Goal: Task Accomplishment & Management: Complete application form

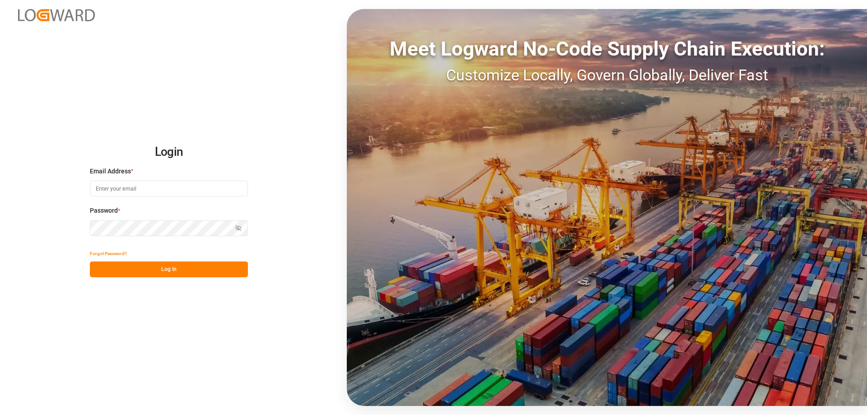
type input "jakub.klimarczyk@everest-transport.pl"
click at [204, 270] on button "Log In" at bounding box center [169, 269] width 158 height 16
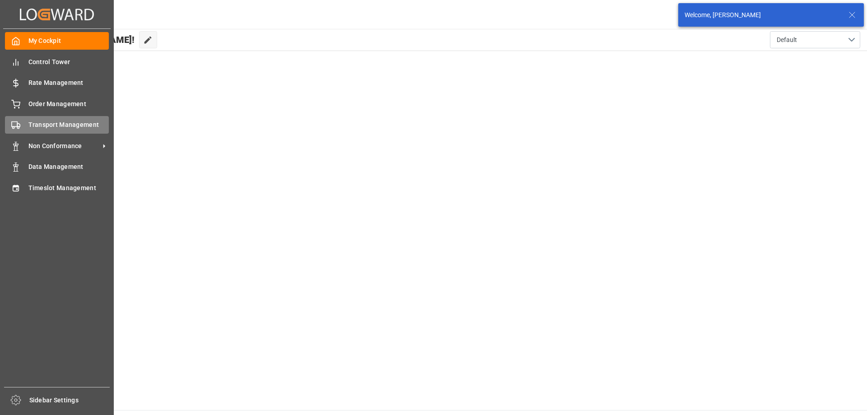
click at [47, 128] on span "Transport Management" at bounding box center [68, 124] width 81 height 9
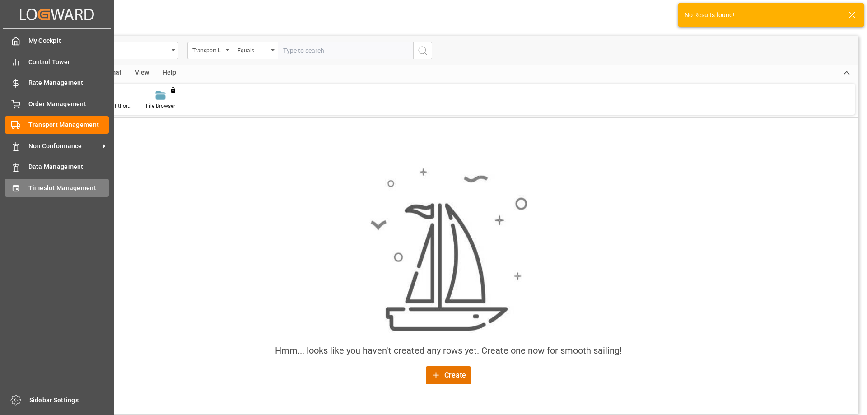
click at [19, 186] on icon at bounding box center [16, 188] width 6 height 6
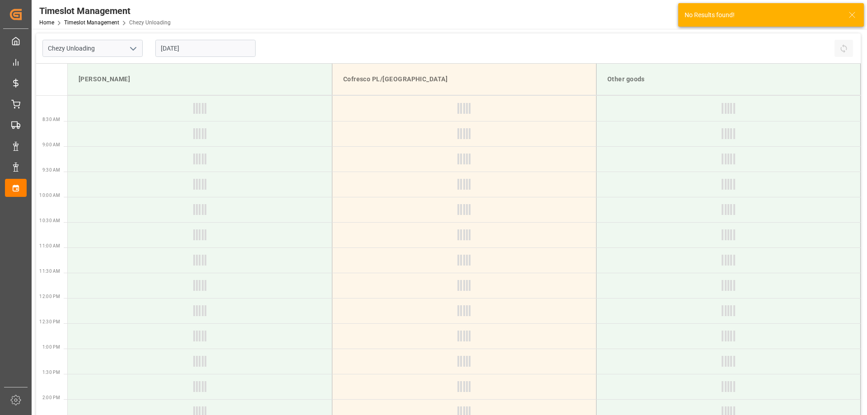
type input "Chezy Unloading"
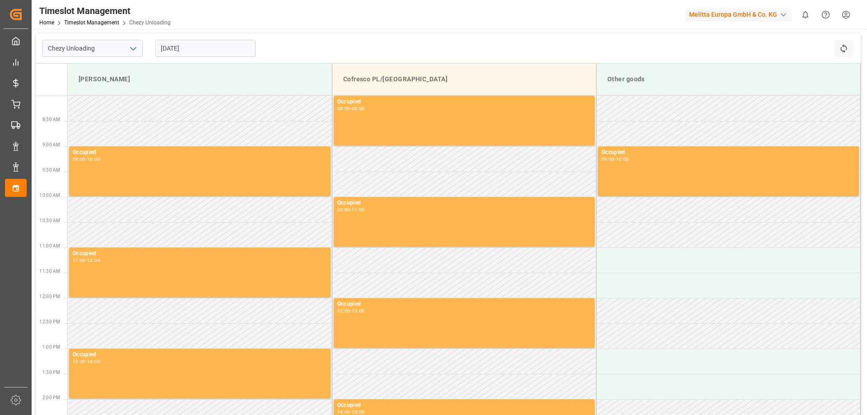
click at [177, 51] on input "25.09.2025" at bounding box center [205, 48] width 100 height 17
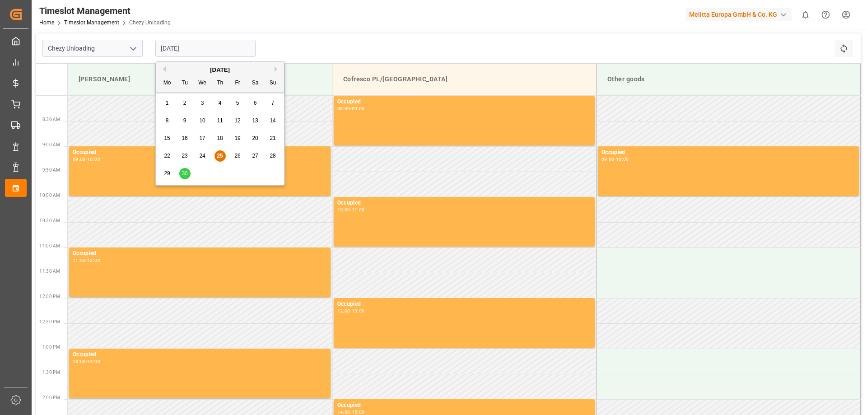
click at [166, 175] on span "29" at bounding box center [167, 173] width 6 height 6
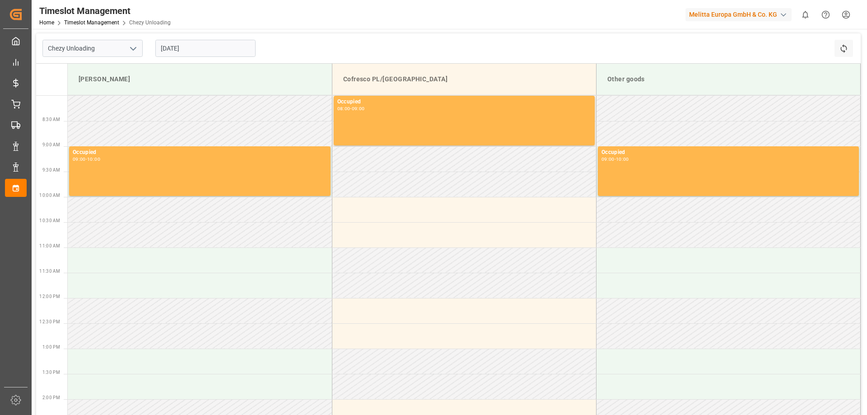
click at [211, 54] on input "29.09.2025" at bounding box center [205, 48] width 100 height 17
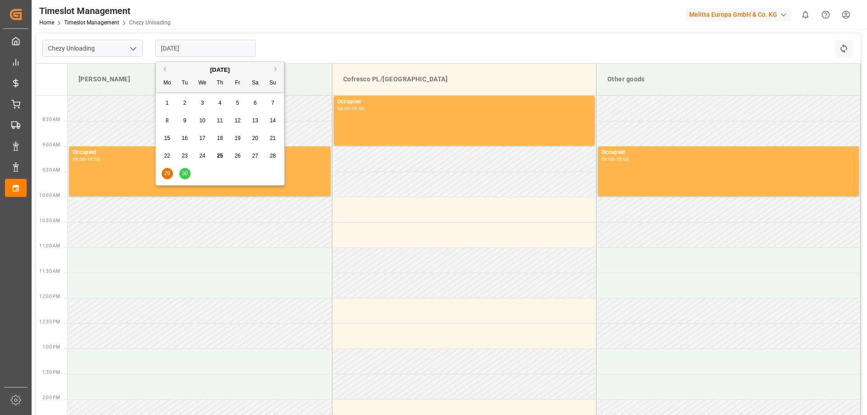
click at [185, 173] on span "30" at bounding box center [185, 173] width 6 height 6
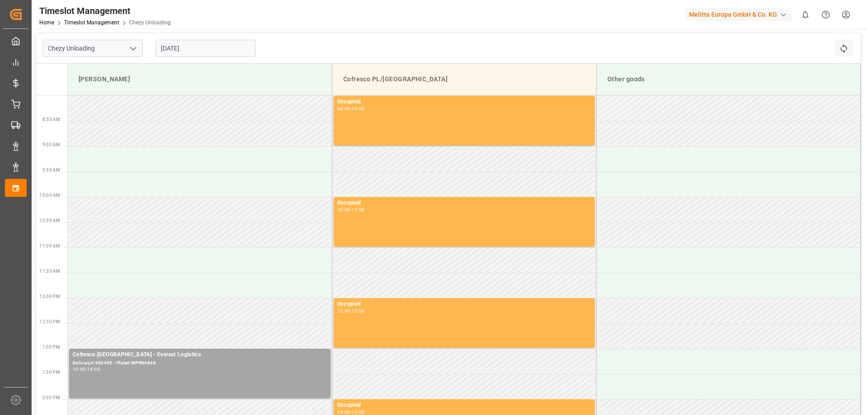
click at [226, 52] on input "30.09.2025" at bounding box center [205, 48] width 100 height 17
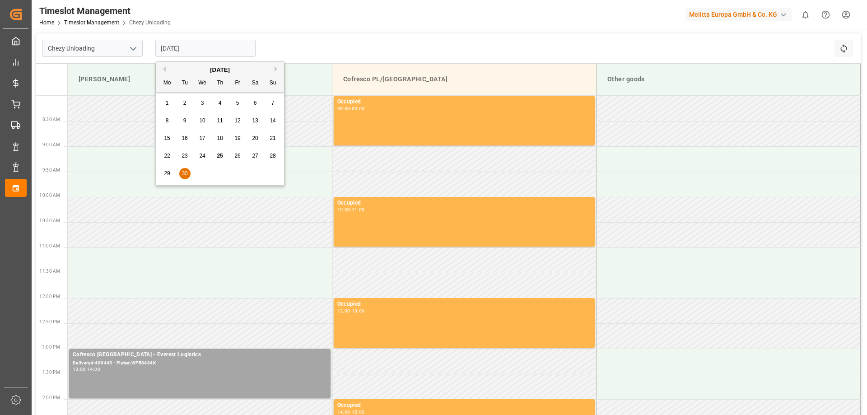
click at [169, 172] on span "29" at bounding box center [167, 173] width 6 height 6
type input "29.09.2025"
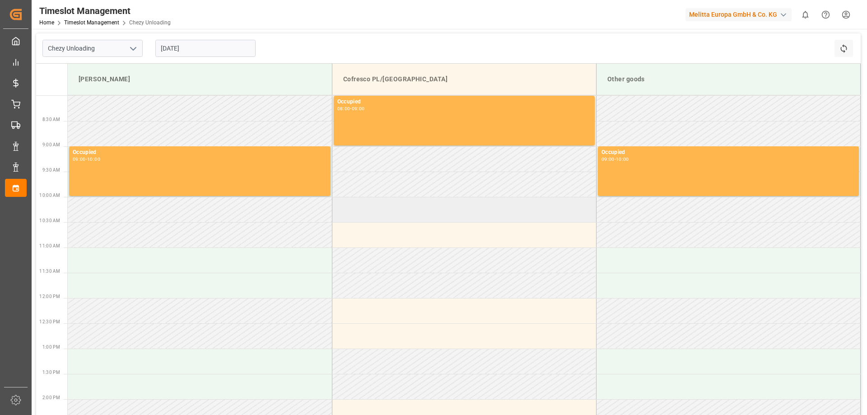
click at [391, 214] on td at bounding box center [464, 209] width 264 height 25
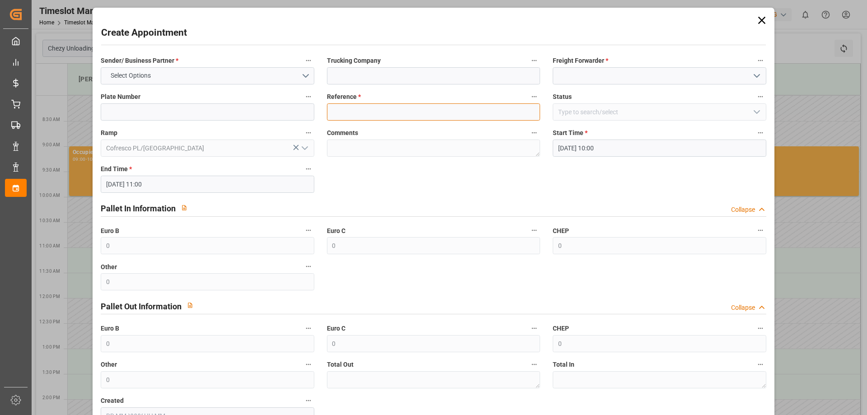
drag, startPoint x: 366, startPoint y: 111, endPoint x: 344, endPoint y: 112, distance: 21.7
click at [366, 111] on input at bounding box center [433, 111] width 213 height 17
paste input "• 489501"
type input "• 489501"
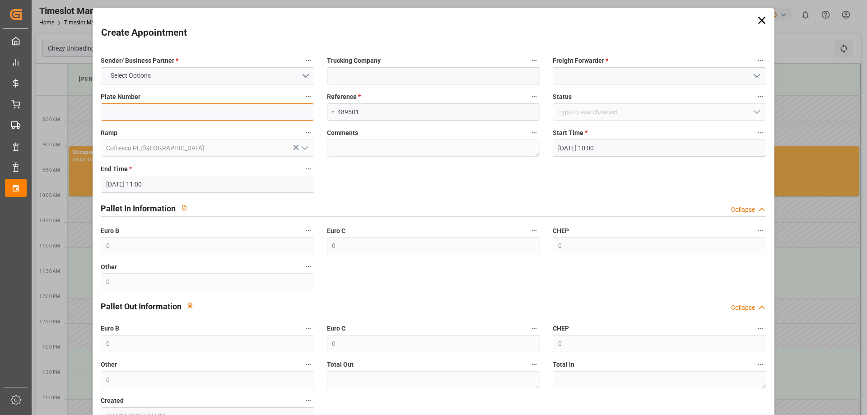
click at [199, 114] on input at bounding box center [207, 111] width 213 height 17
paste input "• 489501"
type input "• 489501"
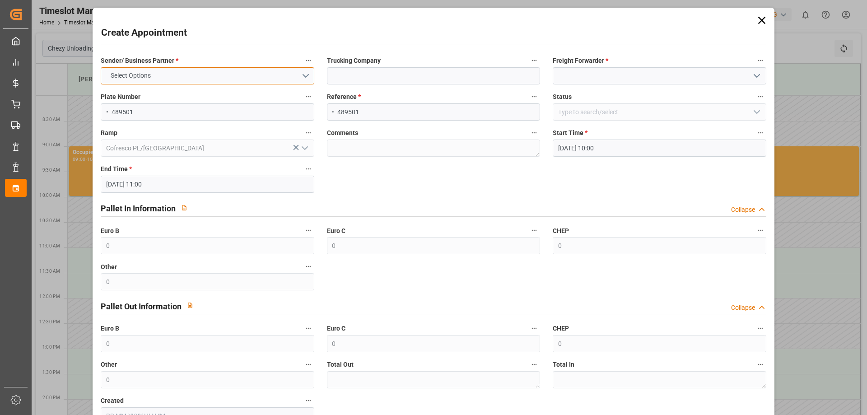
click at [182, 70] on button "Select Options" at bounding box center [207, 75] width 213 height 17
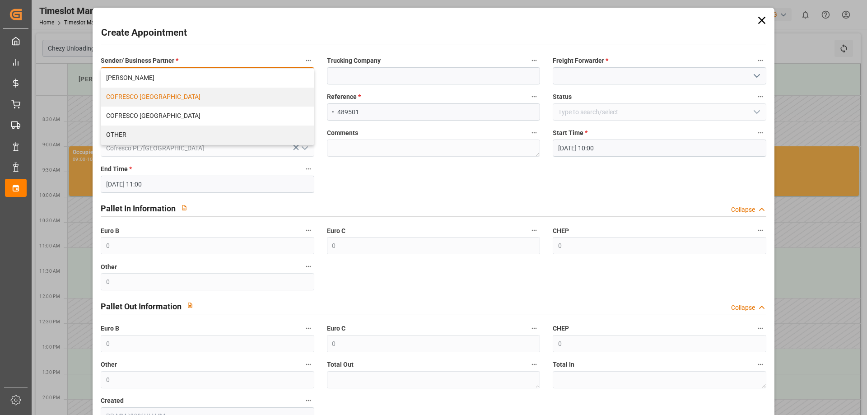
click at [144, 99] on div "COFRESCO POLAND" at bounding box center [207, 97] width 212 height 19
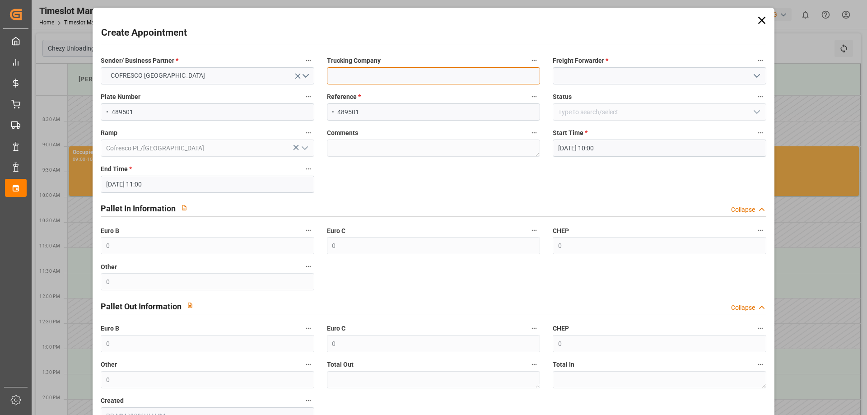
click at [377, 77] on input at bounding box center [433, 75] width 213 height 17
type input "EVEREST LOGISTICS SP. Z O.O."
click at [592, 70] on input at bounding box center [659, 75] width 213 height 17
click at [753, 75] on icon "open menu" at bounding box center [756, 75] width 11 height 11
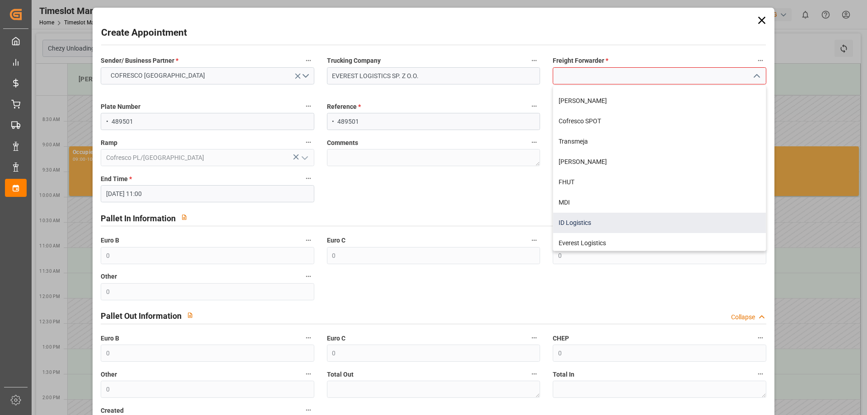
scroll to position [282, 0]
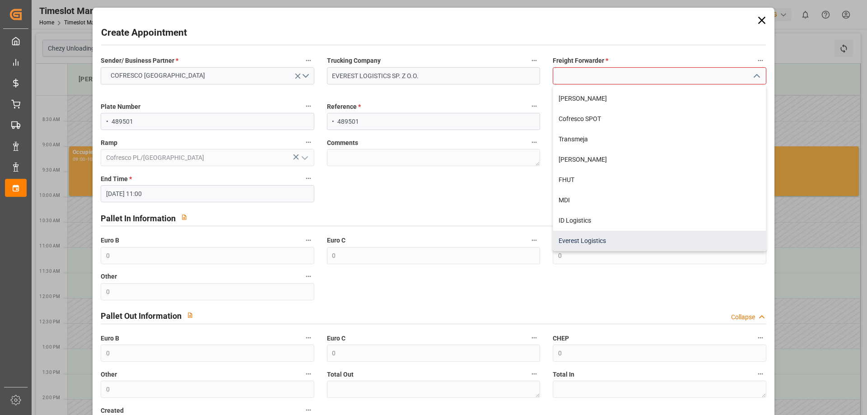
click at [588, 238] on div "Everest Logistics" at bounding box center [659, 241] width 212 height 20
type input "Everest Logistics"
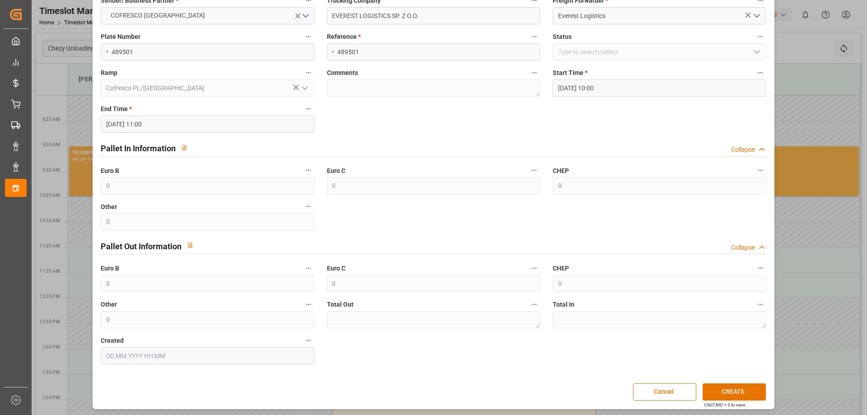
scroll to position [62, 0]
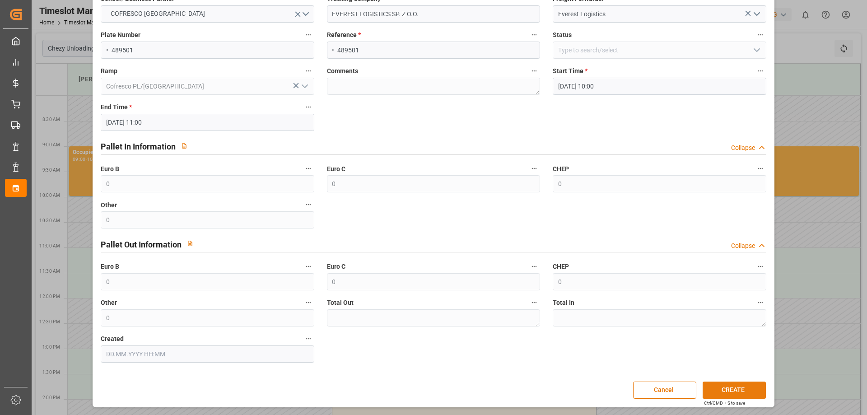
click at [723, 386] on button "CREATE" at bounding box center [734, 390] width 63 height 17
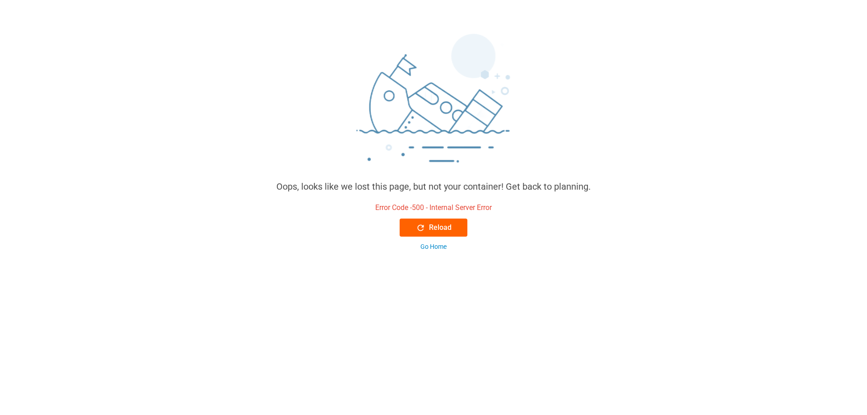
click at [433, 224] on div "Reload" at bounding box center [434, 227] width 36 height 11
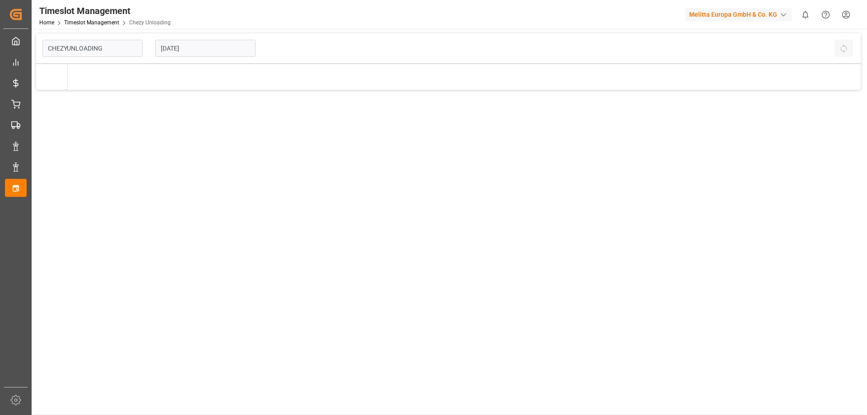
type input "Chezy Unloading"
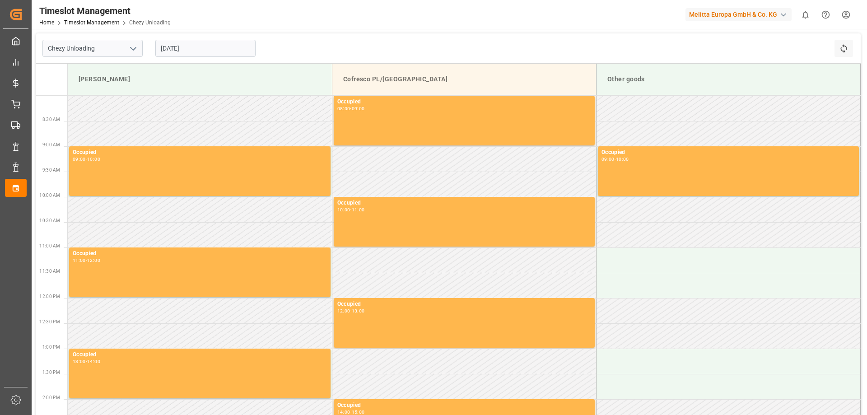
click at [202, 40] on input "25.09.2025" at bounding box center [205, 48] width 100 height 17
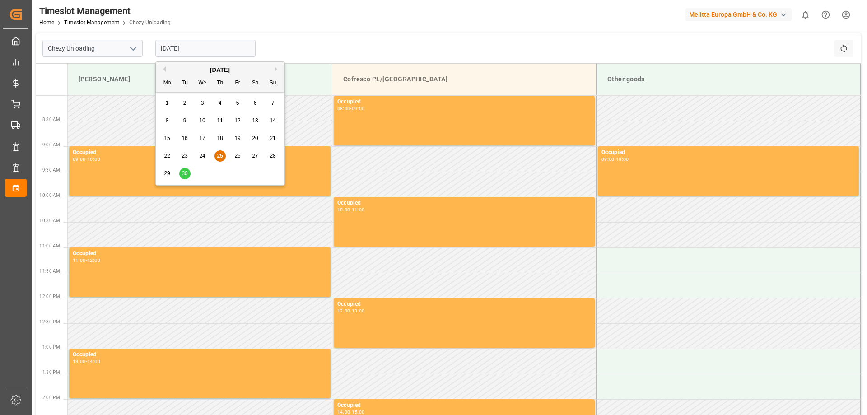
click at [167, 174] on span "29" at bounding box center [167, 173] width 6 height 6
type input "29.09.2025"
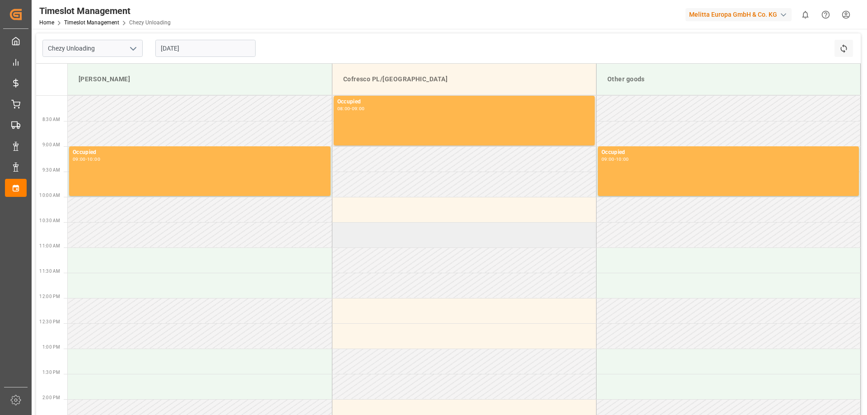
click at [364, 238] on td at bounding box center [464, 234] width 264 height 25
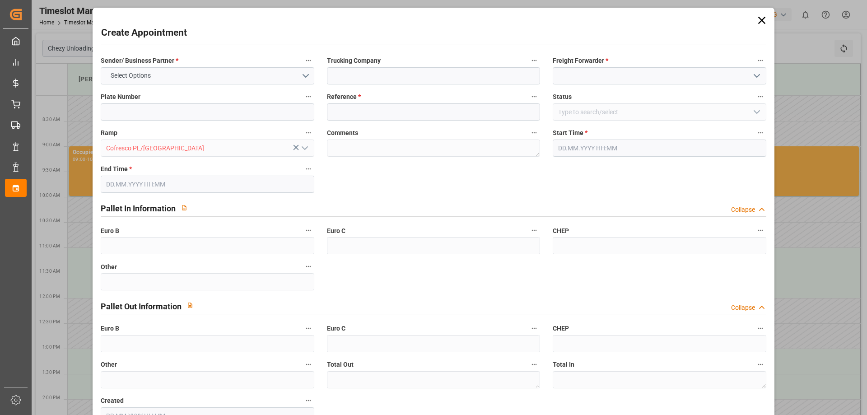
type input "0"
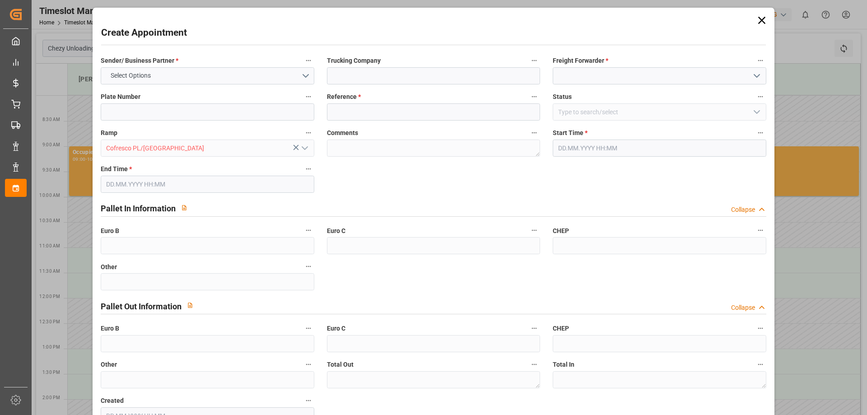
type input "0"
type input "29.09.2025 10:30"
type input "29.09.2025 11:30"
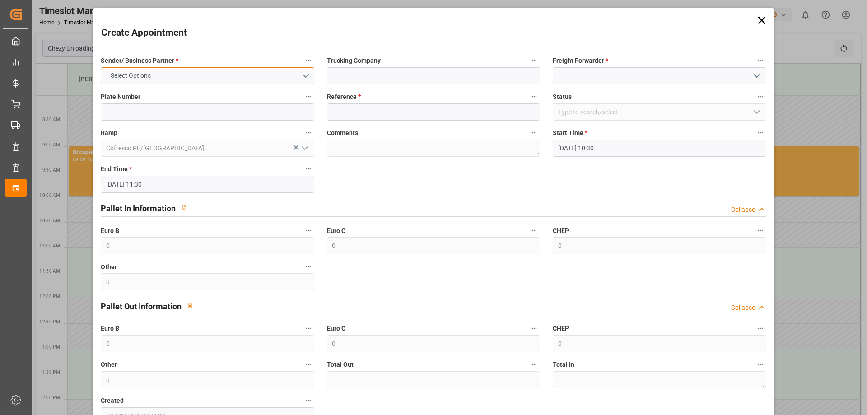
click at [180, 81] on button "Select Options" at bounding box center [207, 75] width 213 height 17
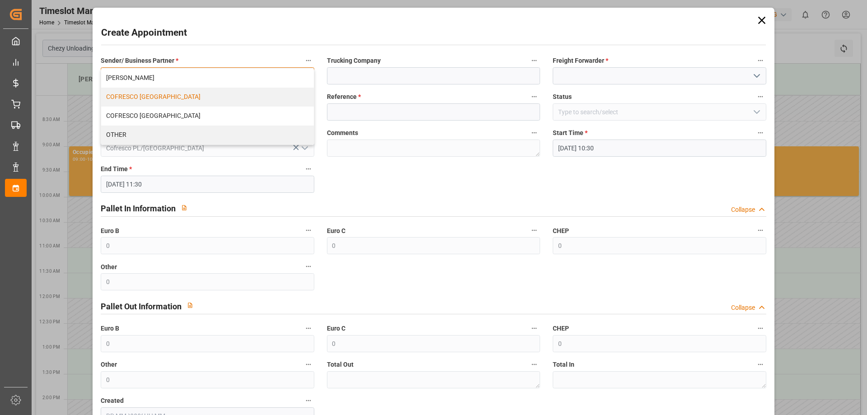
click at [136, 98] on div "COFRESCO POLAND" at bounding box center [207, 97] width 212 height 19
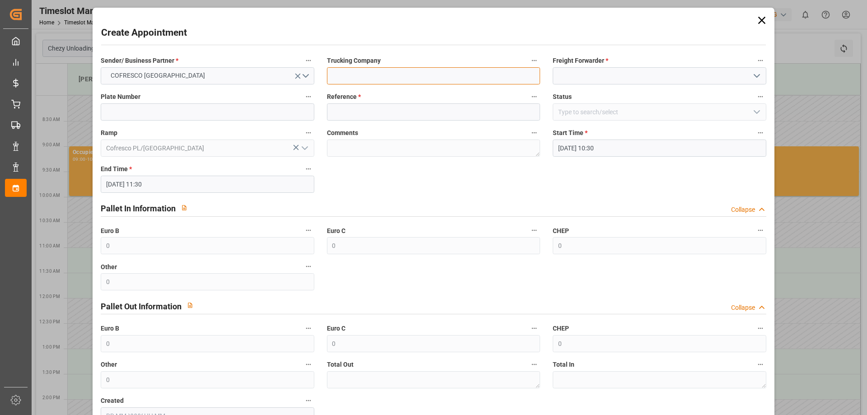
click at [348, 70] on input at bounding box center [433, 75] width 213 height 17
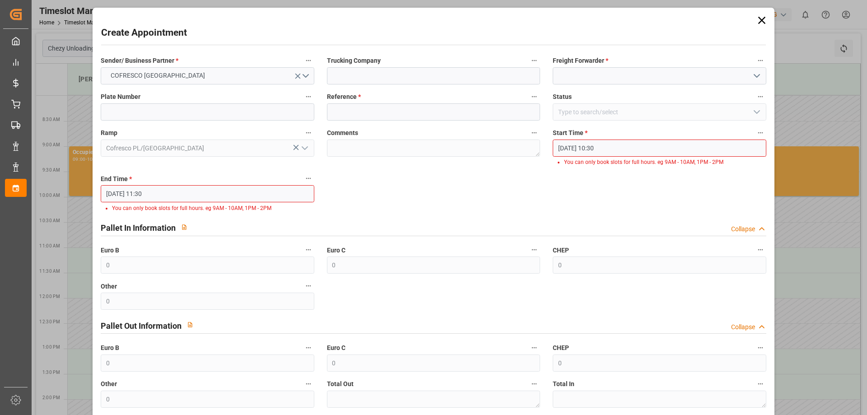
click at [361, 185] on div "Sender/ Business Partner * COFRESCO POLAND Trucking Company Freight Forwarder *…" at bounding box center [433, 249] width 678 height 396
click at [755, 20] on icon at bounding box center [761, 20] width 13 height 13
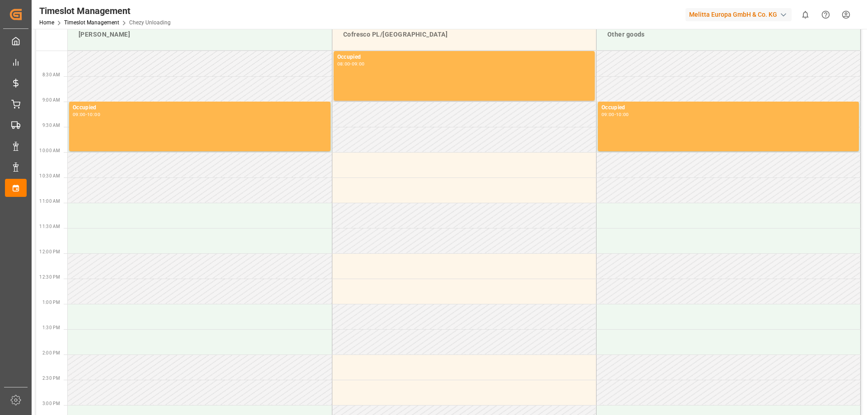
scroll to position [45, 0]
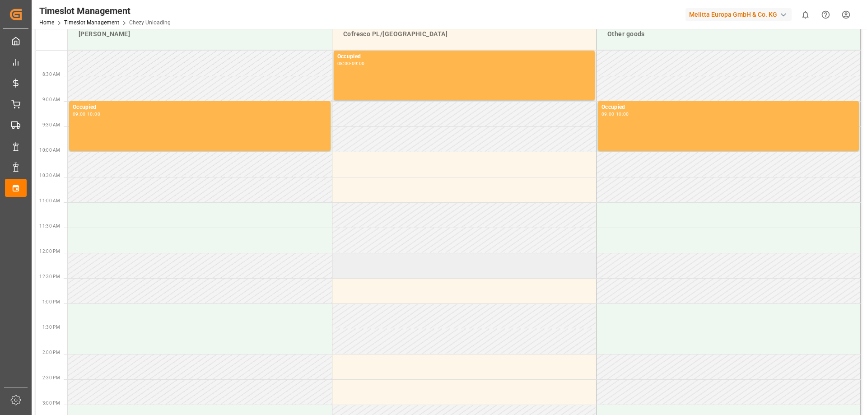
click at [407, 266] on td at bounding box center [464, 265] width 264 height 25
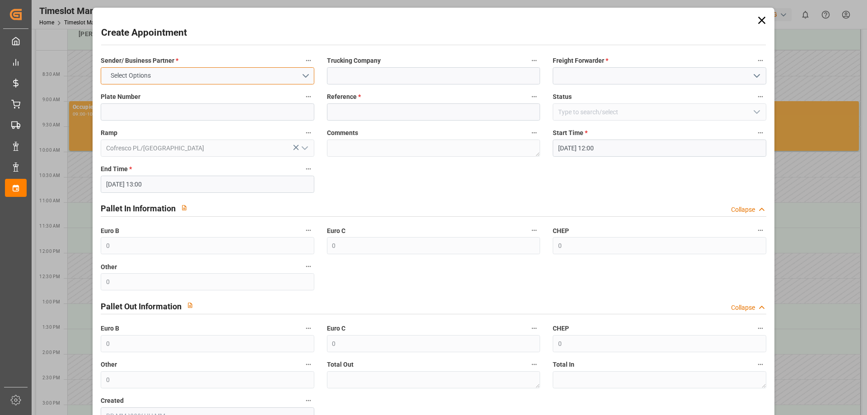
click at [213, 81] on button "Select Options" at bounding box center [207, 75] width 213 height 17
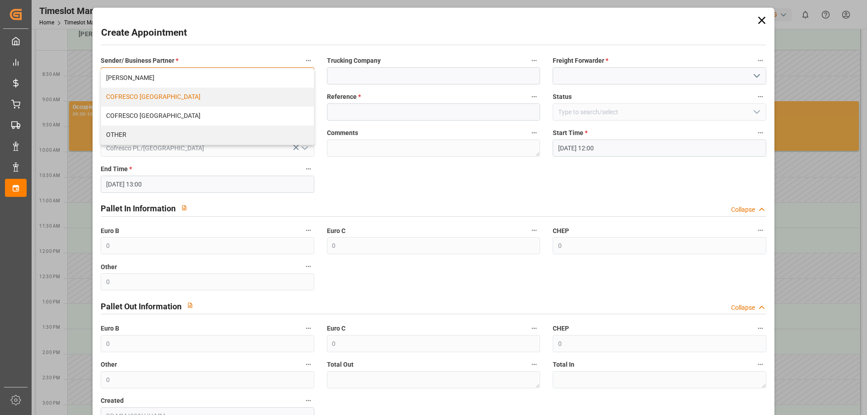
click at [168, 101] on div "COFRESCO POLAND" at bounding box center [207, 97] width 212 height 19
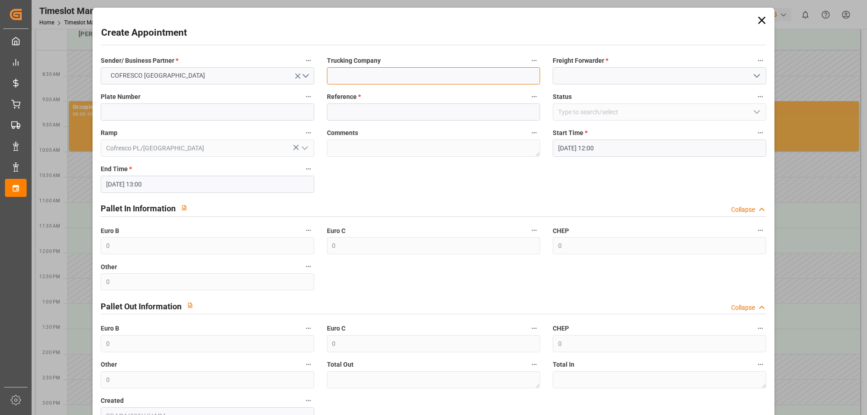
click at [368, 75] on input at bounding box center [433, 75] width 213 height 17
click at [589, 79] on input at bounding box center [659, 75] width 213 height 17
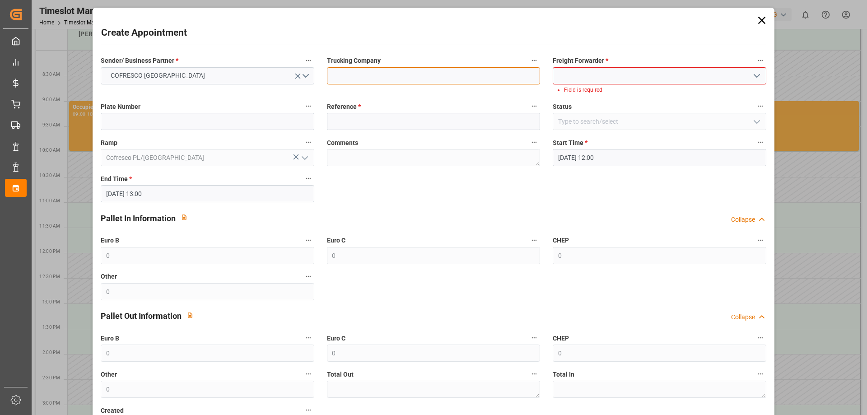
click at [359, 75] on input at bounding box center [433, 75] width 213 height 17
type input "EVEREST LOGISTICS SP. Z O.O."
click at [610, 79] on input at bounding box center [659, 75] width 213 height 17
click at [754, 76] on icon "open menu" at bounding box center [756, 75] width 11 height 11
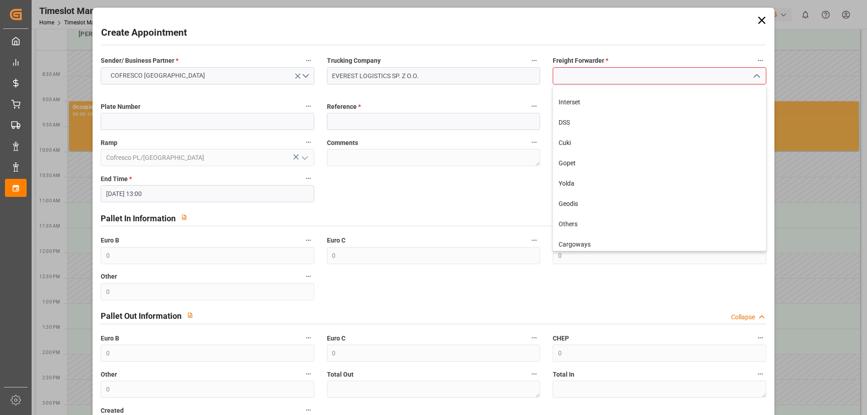
scroll to position [282, 0]
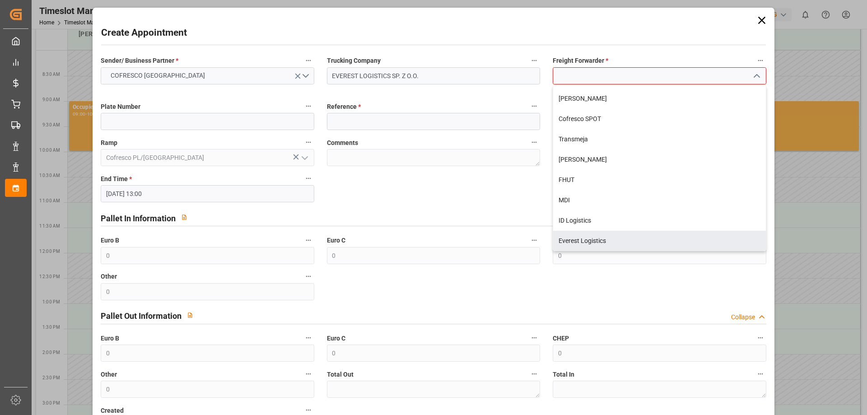
click at [576, 240] on div "Everest Logistics" at bounding box center [659, 241] width 212 height 20
type input "Everest Logistics"
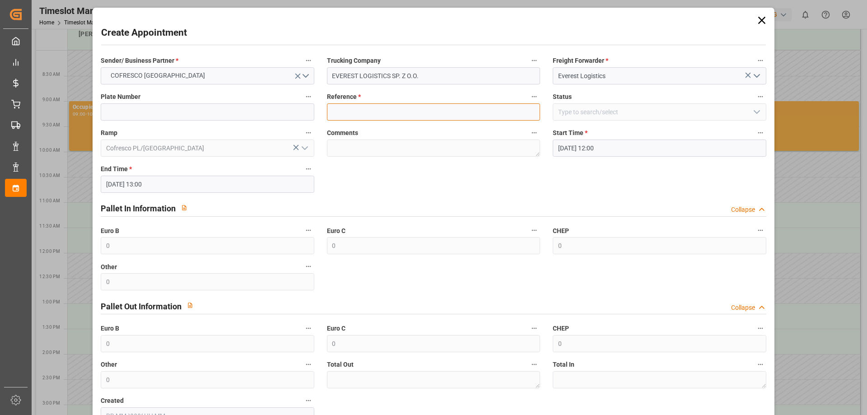
click at [374, 114] on input at bounding box center [433, 111] width 213 height 17
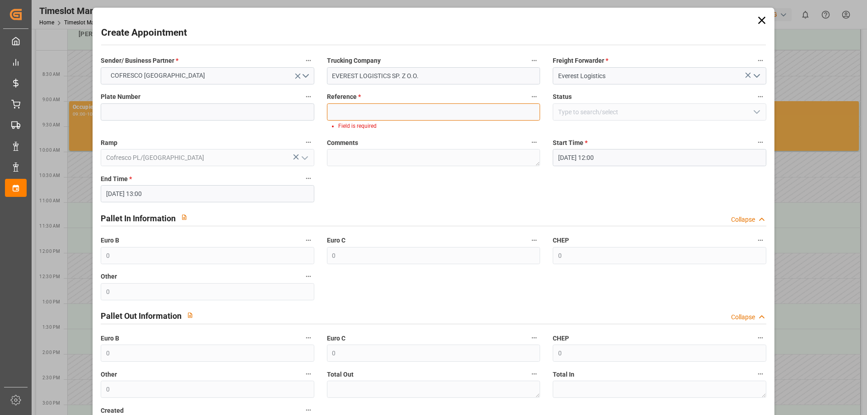
click at [348, 106] on input at bounding box center [433, 111] width 213 height 17
paste input "• 489501"
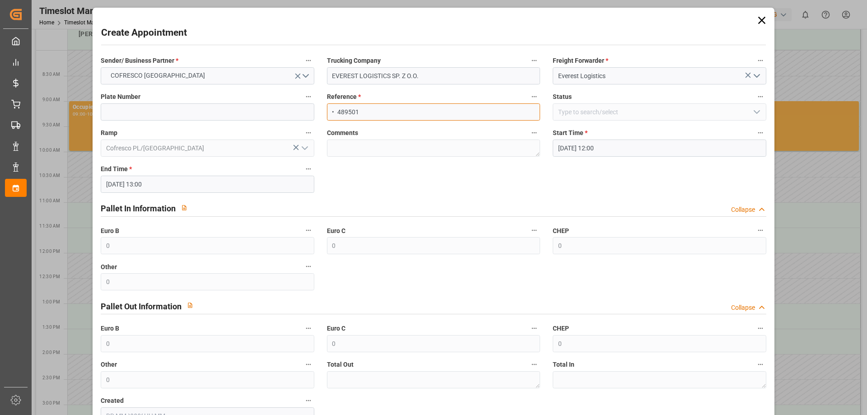
type input "• 489501"
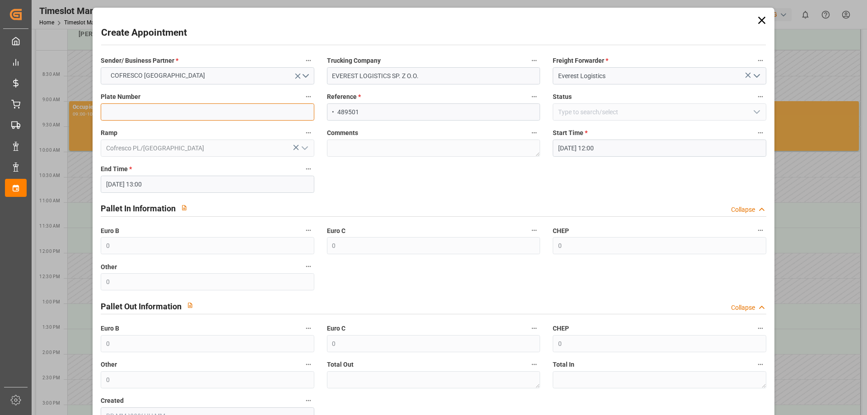
click at [208, 107] on input at bounding box center [207, 111] width 213 height 17
paste input "• 489501"
type input "• 489501"
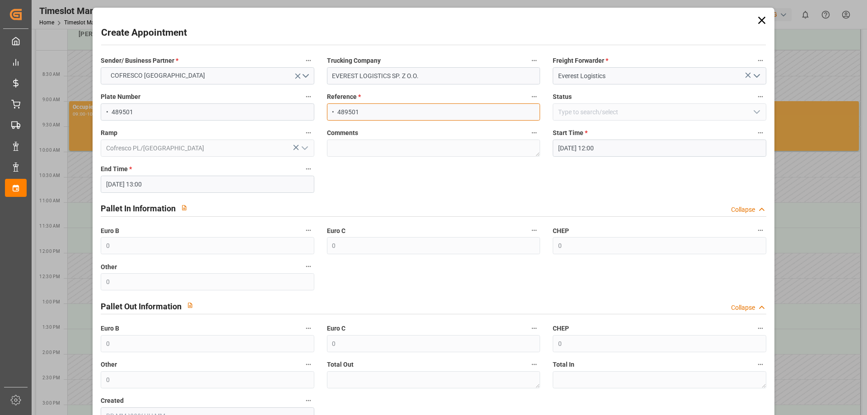
drag, startPoint x: 339, startPoint y: 109, endPoint x: 288, endPoint y: 108, distance: 50.6
click at [288, 108] on div "Sender/ Business Partner * COFRESCO POLAND Trucking Company EVEREST LOGISTICS S…" at bounding box center [433, 239] width 678 height 376
type input "489501"
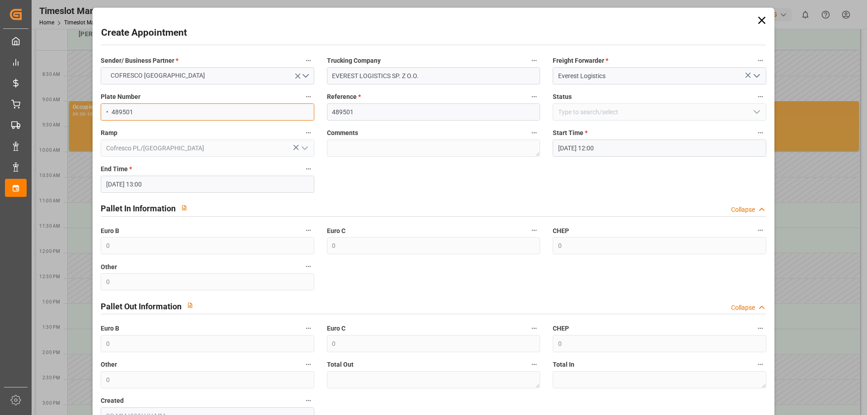
drag, startPoint x: 111, startPoint y: 114, endPoint x: 68, endPoint y: 106, distance: 43.7
click at [68, 106] on div "Create Appointment Sender/ Business Partner * COFRESCO POLAND Trucking Company …" at bounding box center [433, 207] width 867 height 415
type input "489501"
click at [368, 176] on div "Sender/ Business Partner * COFRESCO POLAND Trucking Company EVEREST LOGISTICS S…" at bounding box center [433, 239] width 678 height 376
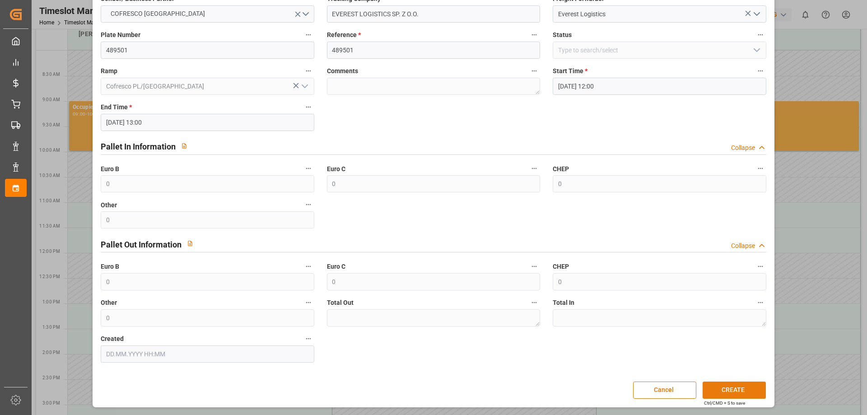
click at [727, 393] on button "CREATE" at bounding box center [734, 390] width 63 height 17
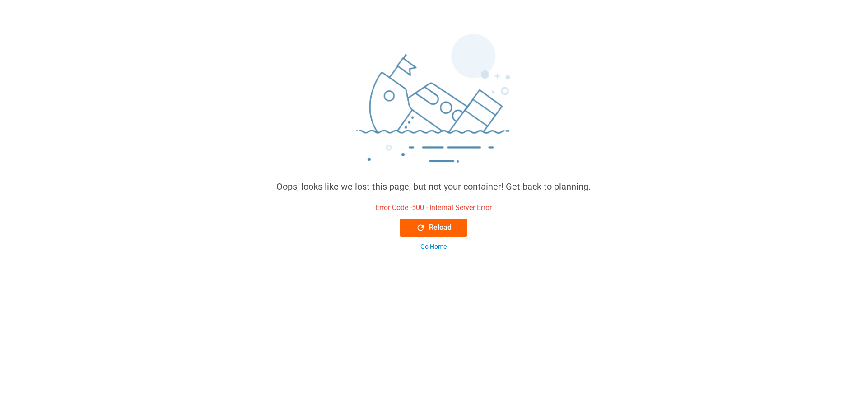
click at [440, 229] on div "Reload" at bounding box center [434, 227] width 36 height 11
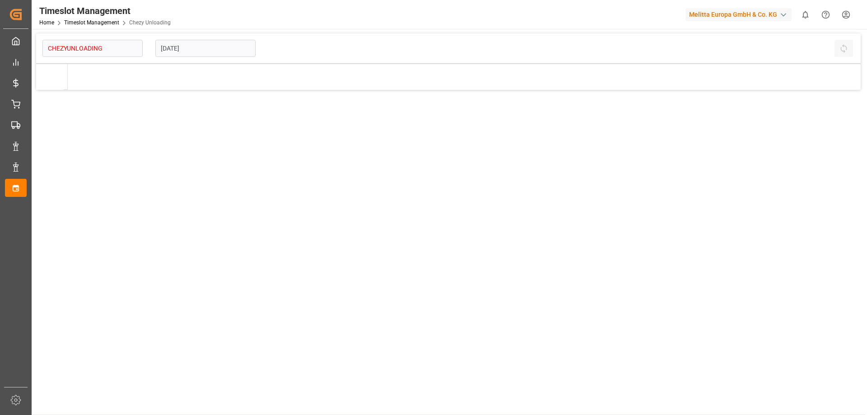
type input "Chezy Unloading"
